Goal: Task Accomplishment & Management: Complete application form

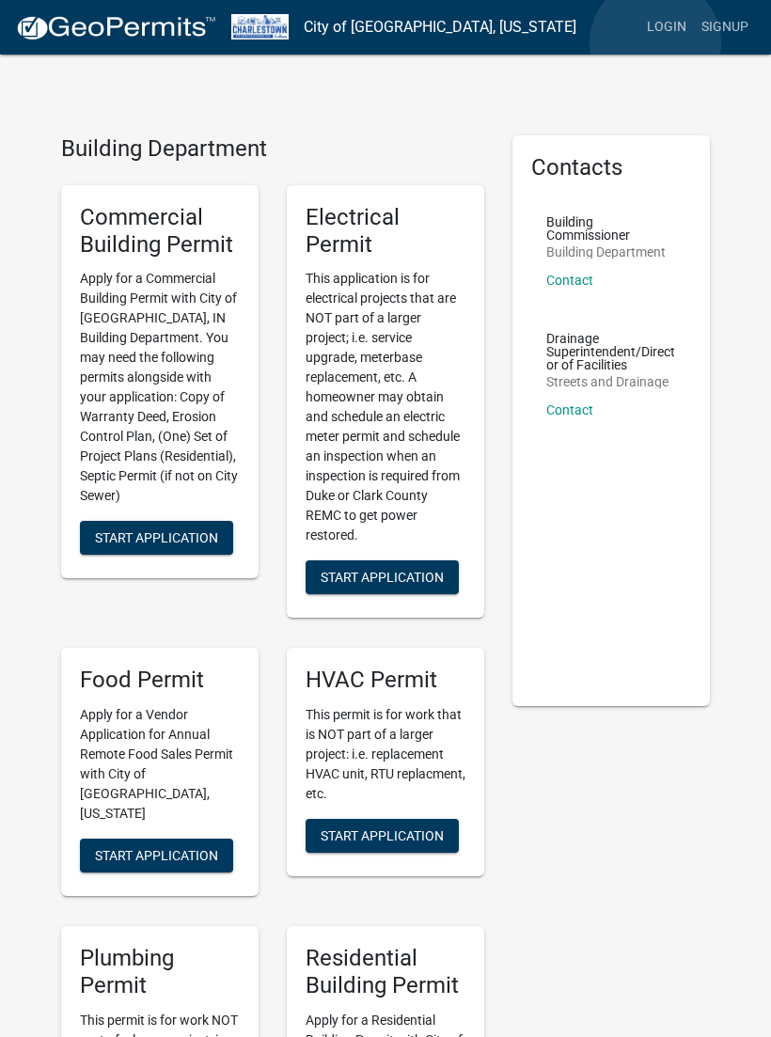
click at [655, 43] on link "Login" at bounding box center [666, 27] width 55 height 36
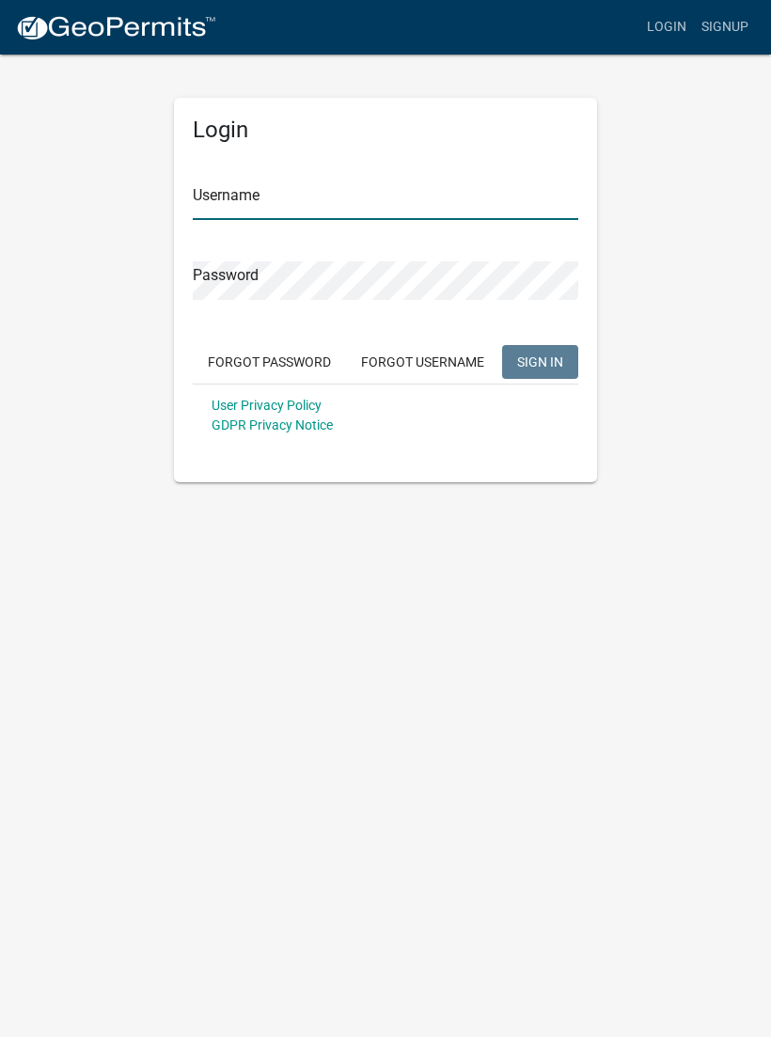
click at [321, 199] on input "Username" at bounding box center [385, 200] width 385 height 39
type input "Tpurcell"
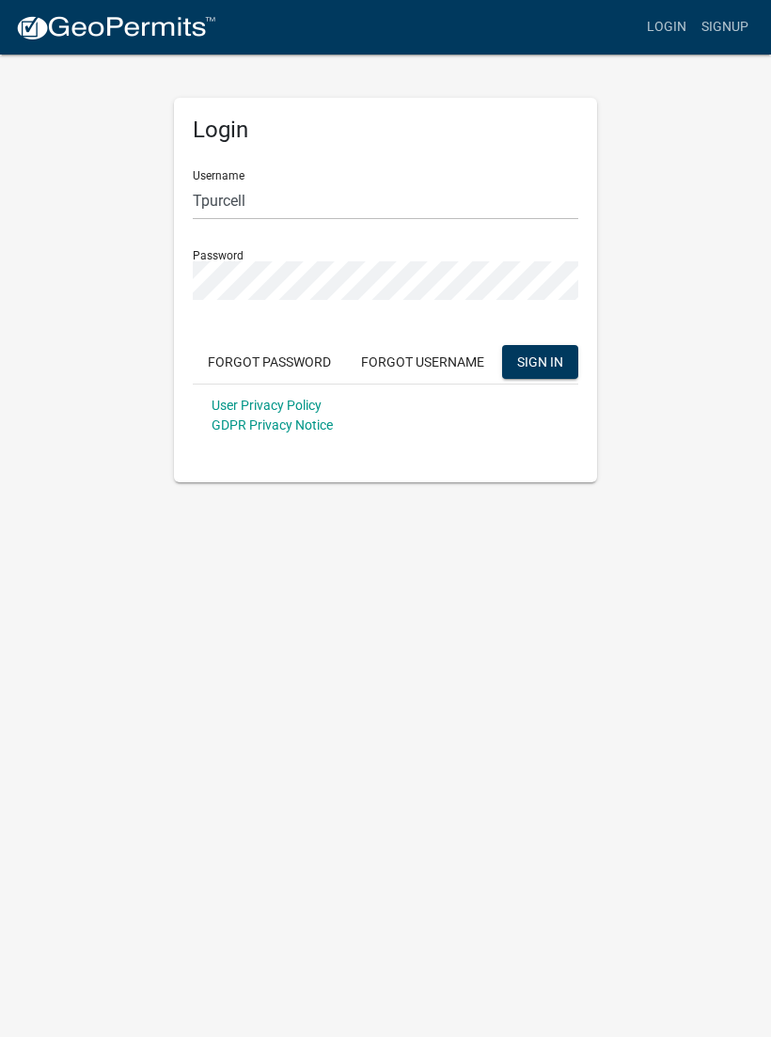
click at [540, 361] on button "SIGN IN" at bounding box center [540, 362] width 76 height 34
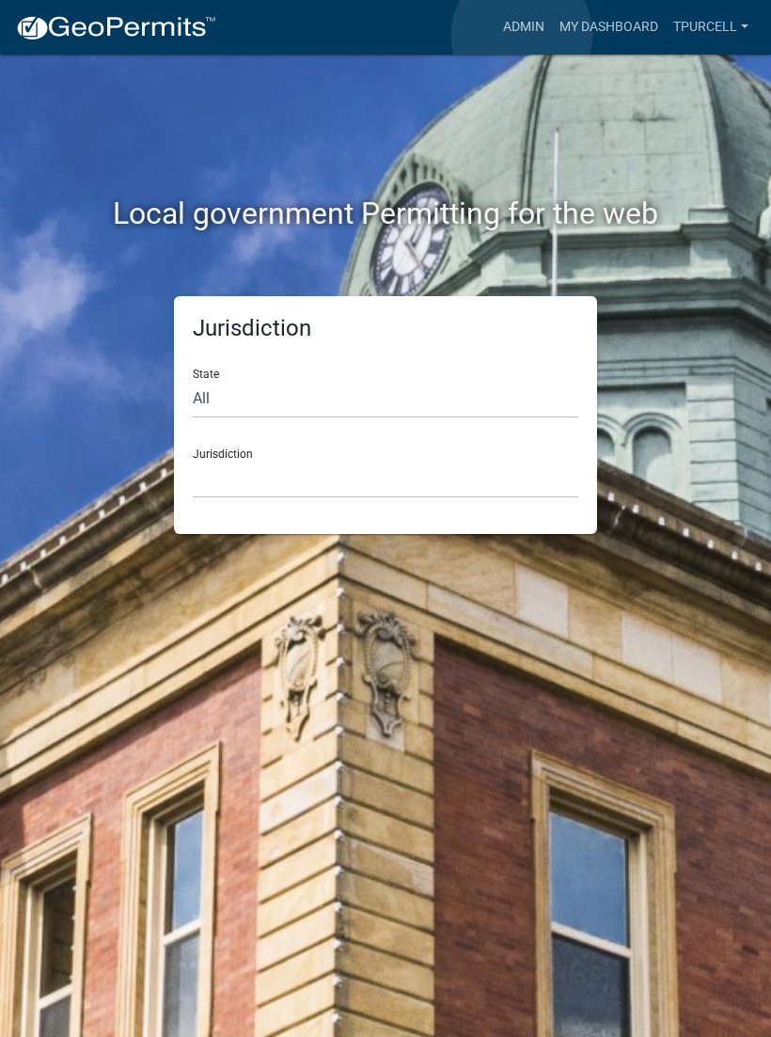
click at [522, 36] on link "Admin" at bounding box center [523, 27] width 56 height 36
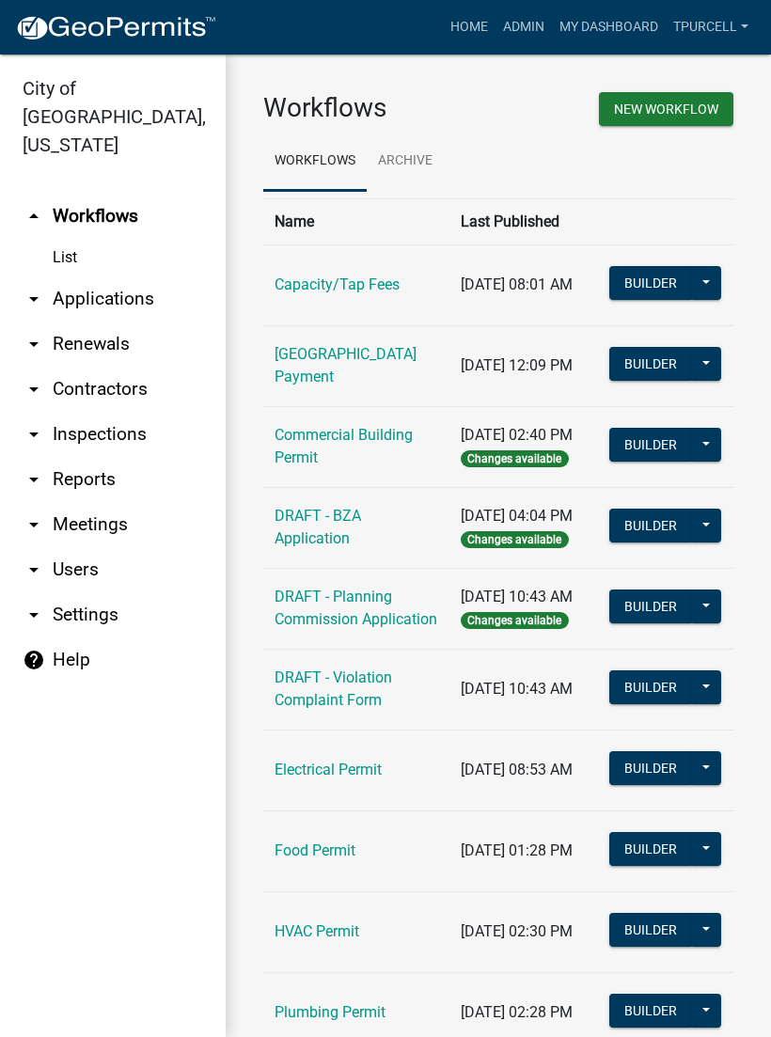
click at [129, 276] on link "arrow_drop_down Applications" at bounding box center [113, 298] width 226 height 45
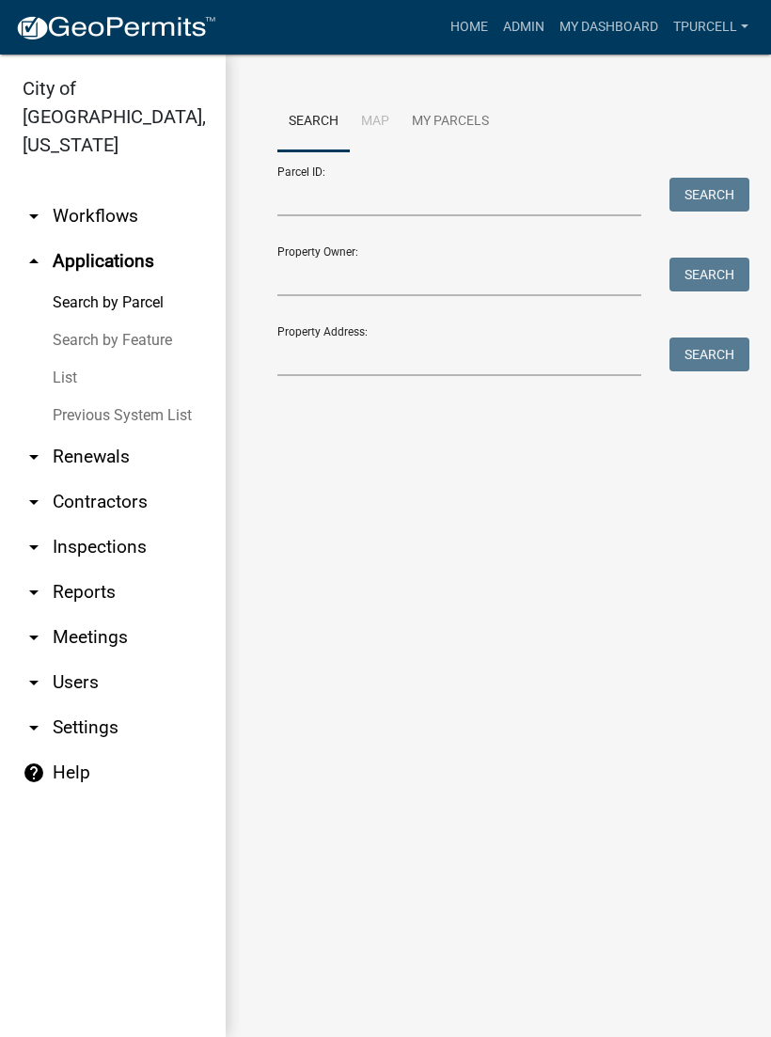
click at [67, 359] on link "List" at bounding box center [113, 378] width 226 height 38
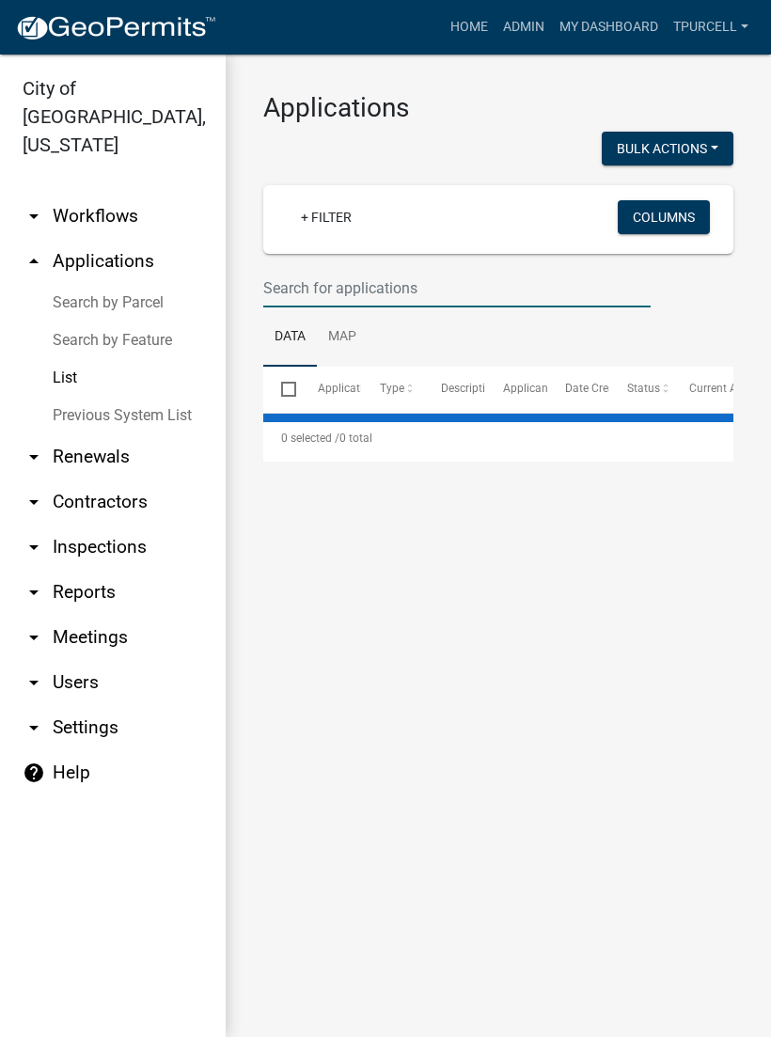
click at [367, 288] on input "text" at bounding box center [456, 288] width 387 height 39
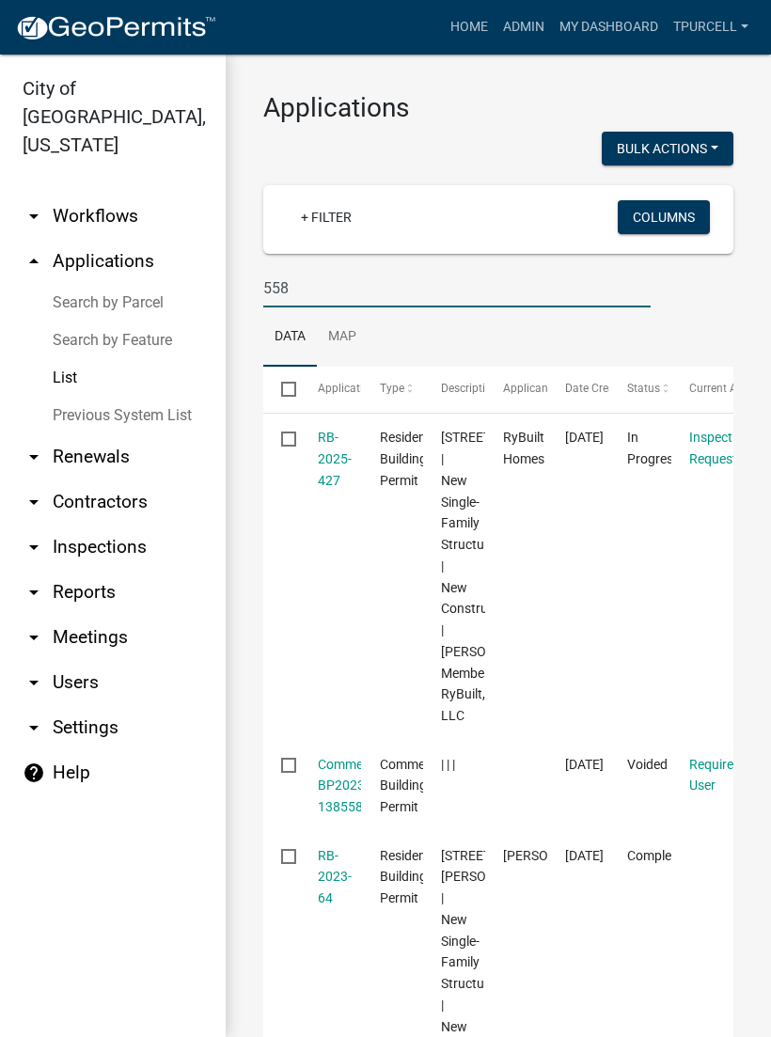
type input "558"
click at [330, 462] on link "RB-2025-427" at bounding box center [335, 459] width 34 height 58
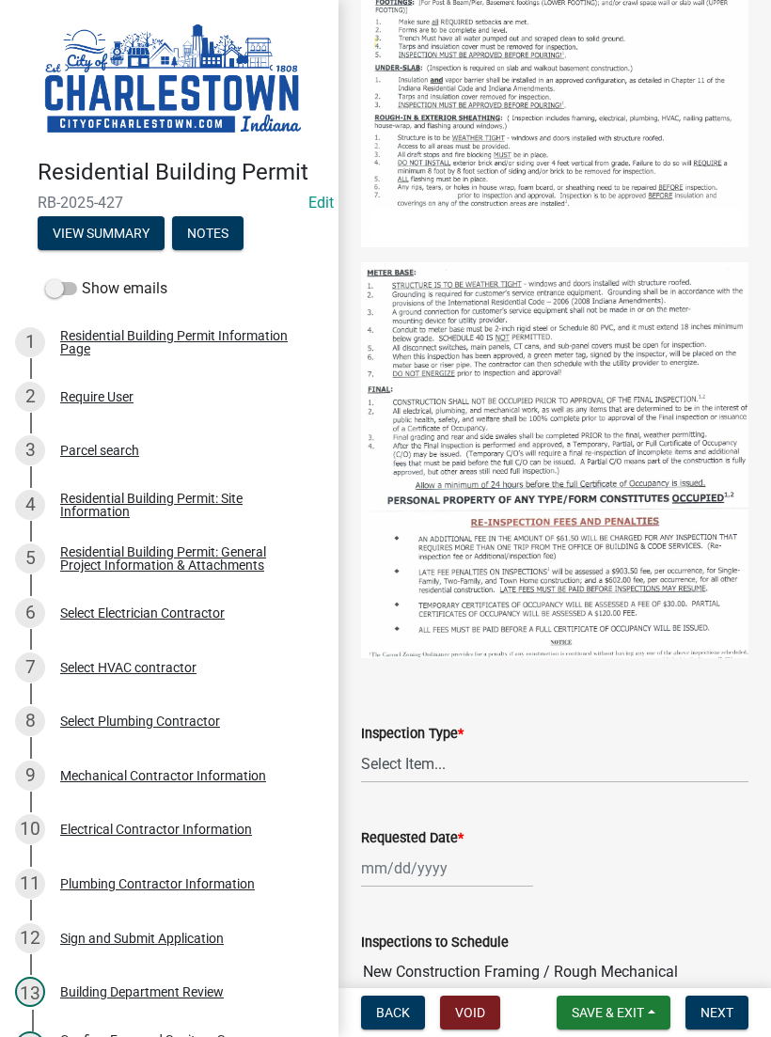
scroll to position [437, 0]
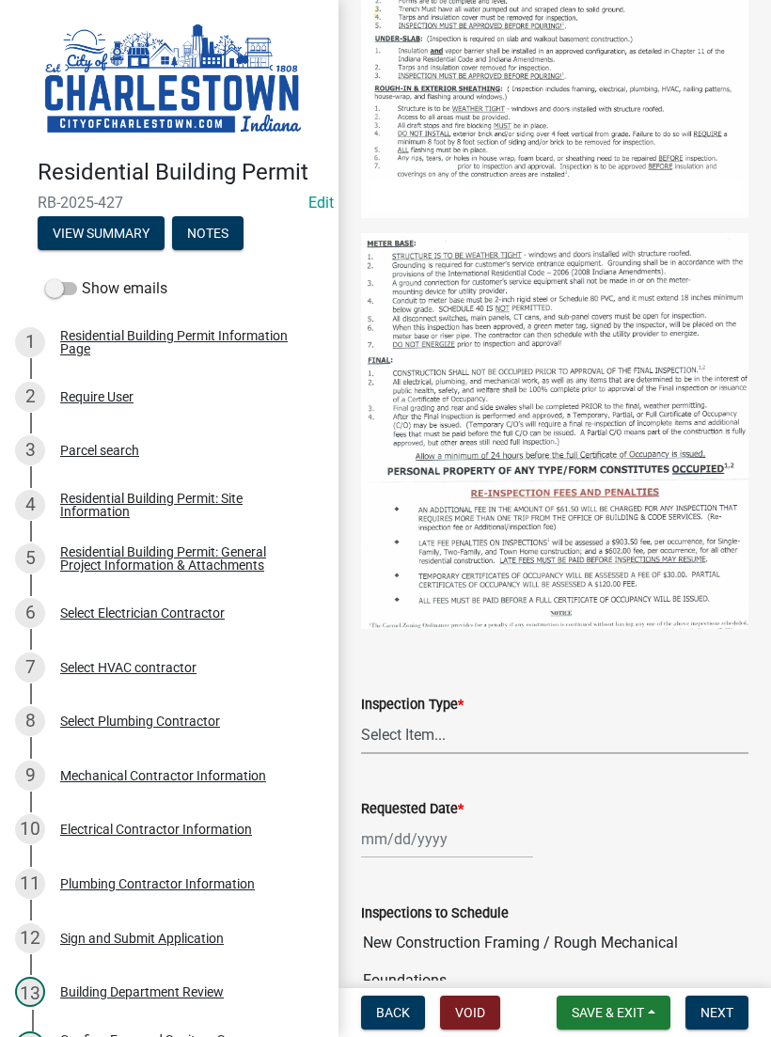
click at [433, 718] on select "Select Item... New Construction Framing / Rough Mechanical Foundations Concrete…" at bounding box center [554, 734] width 387 height 39
select select "6148cfc3-f65f-4c5f-8e17-86e63b13192f"
click at [430, 833] on div at bounding box center [447, 839] width 172 height 39
select select "8"
select select "2025"
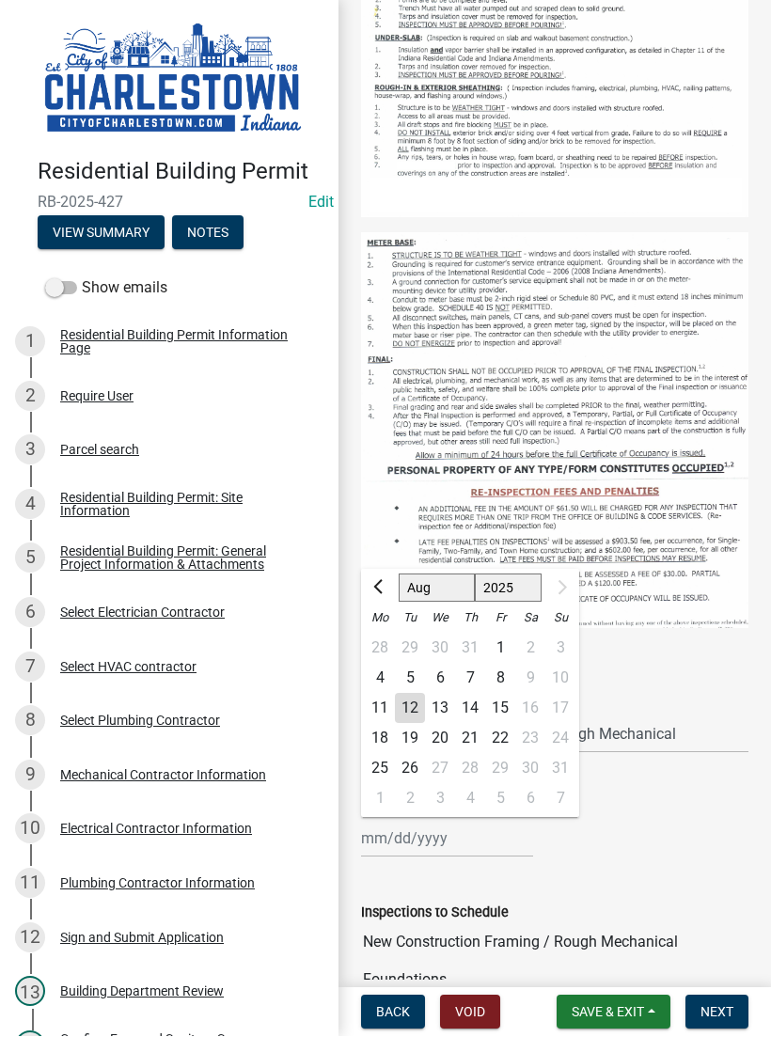
click at [410, 700] on div "12" at bounding box center [410, 709] width 30 height 30
type input "[DATE]"
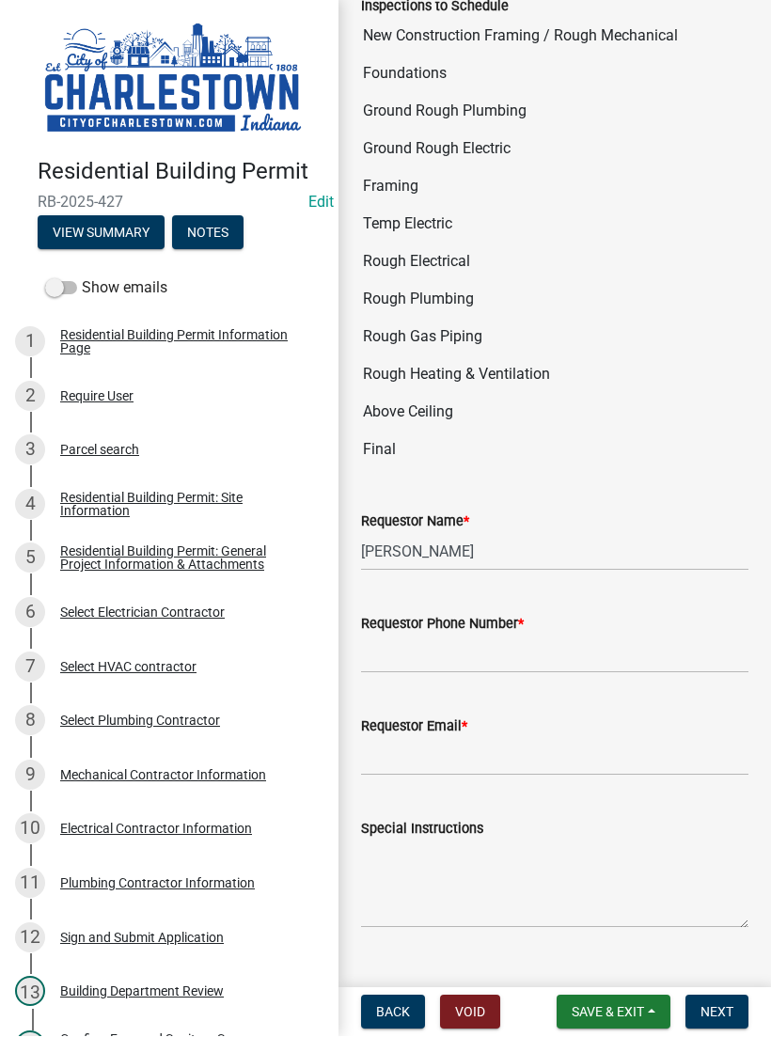
scroll to position [1343, 0]
